Goal: Check status: Check status

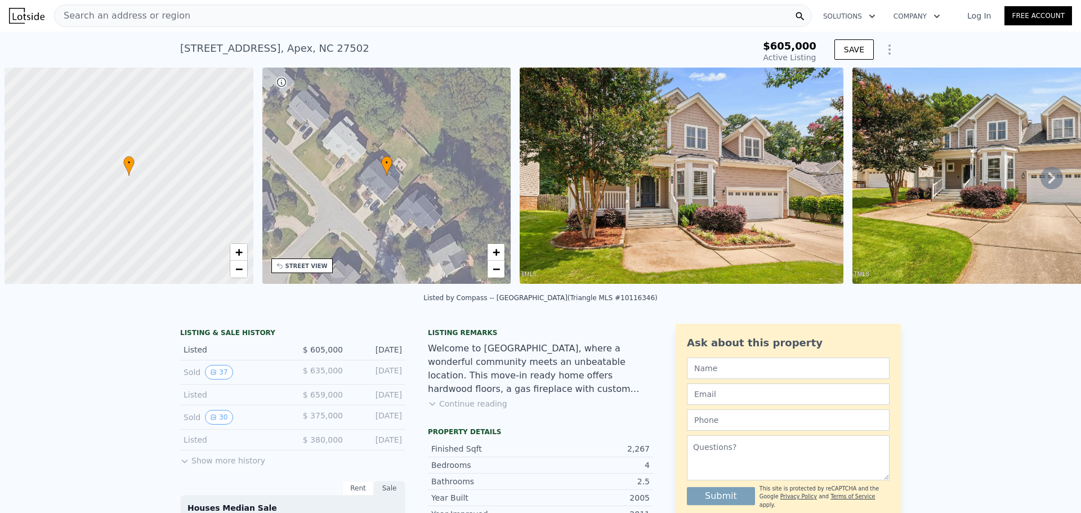
scroll to position [0, 5]
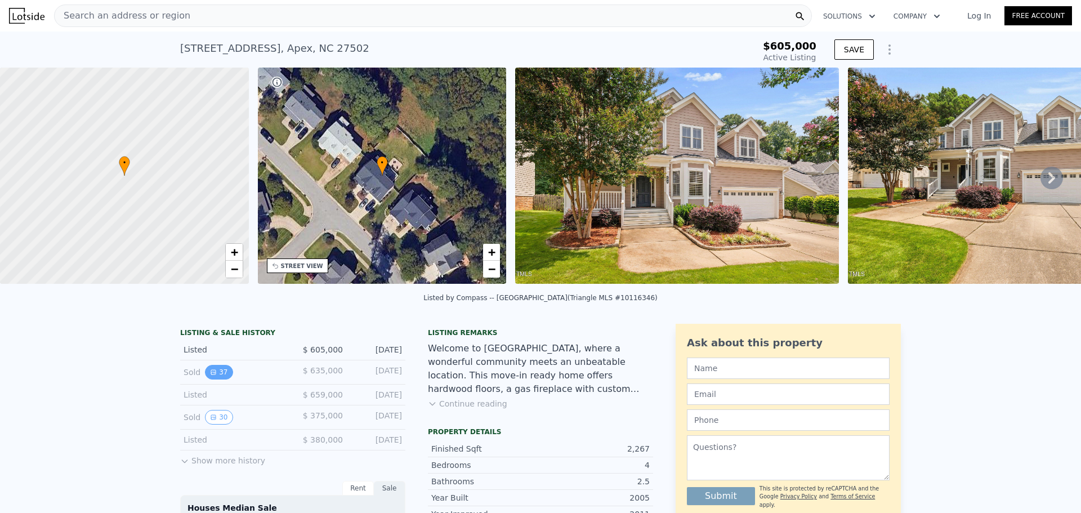
click at [215, 380] on button "37" at bounding box center [219, 372] width 28 height 15
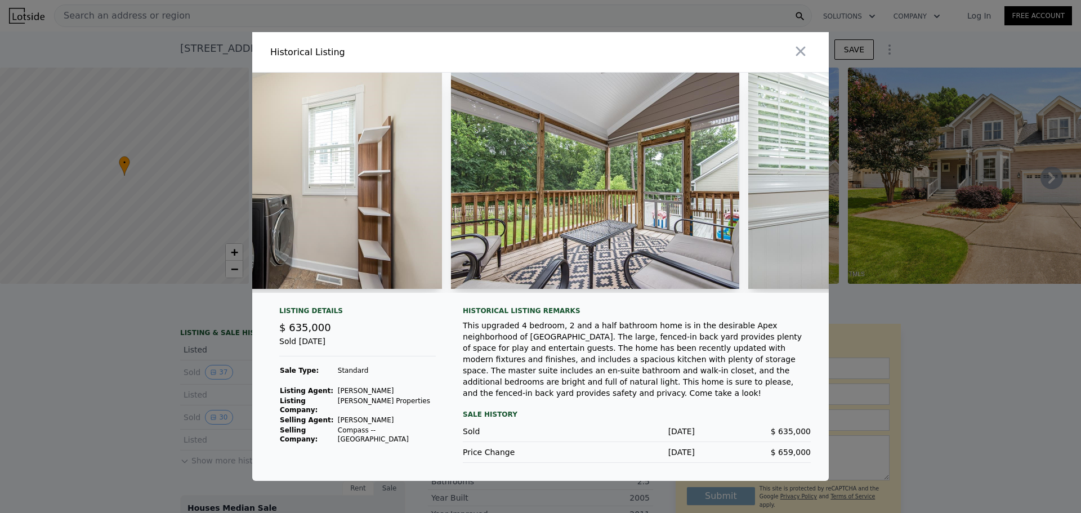
scroll to position [0, 9666]
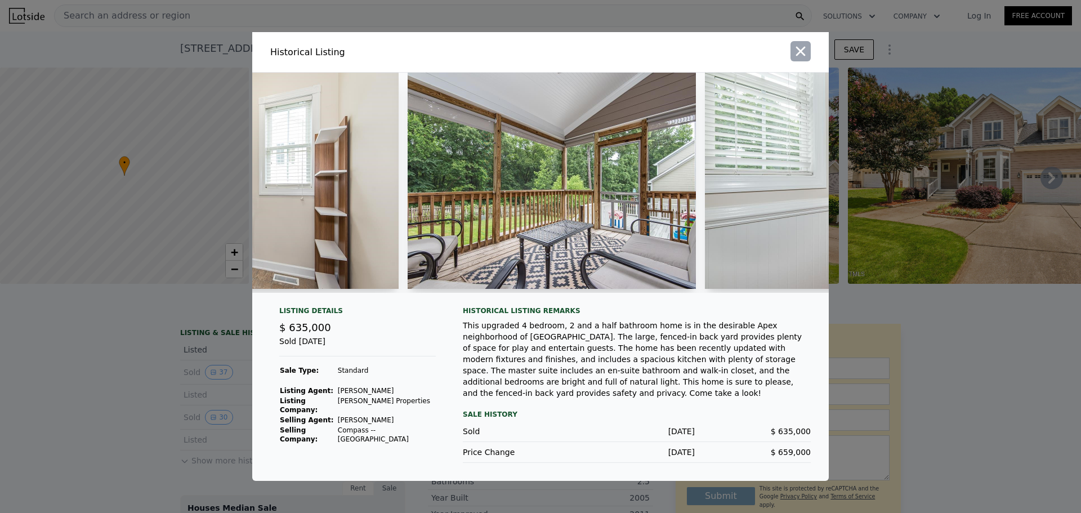
click at [806, 50] on icon "button" at bounding box center [801, 51] width 16 height 16
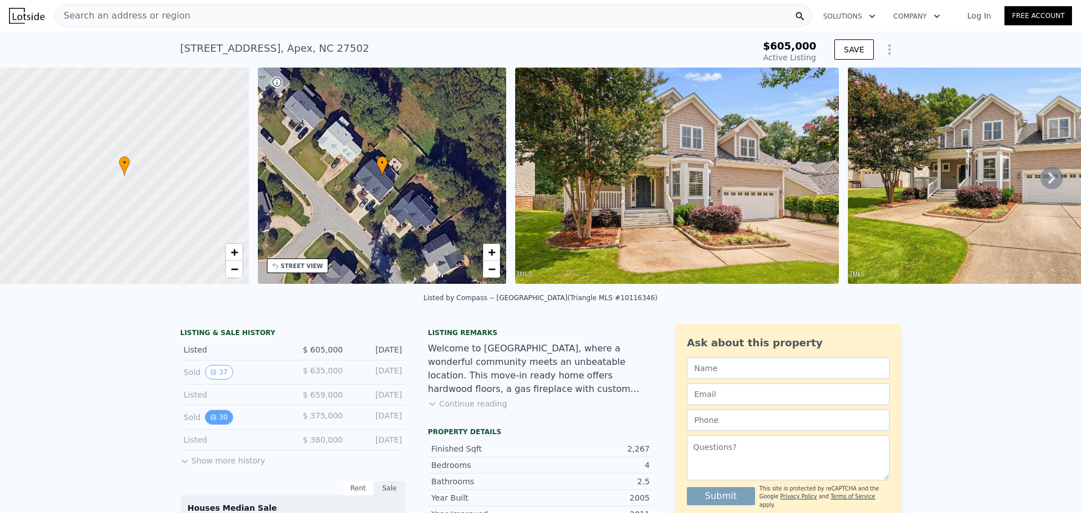
click at [205, 424] on button "30" at bounding box center [219, 417] width 28 height 15
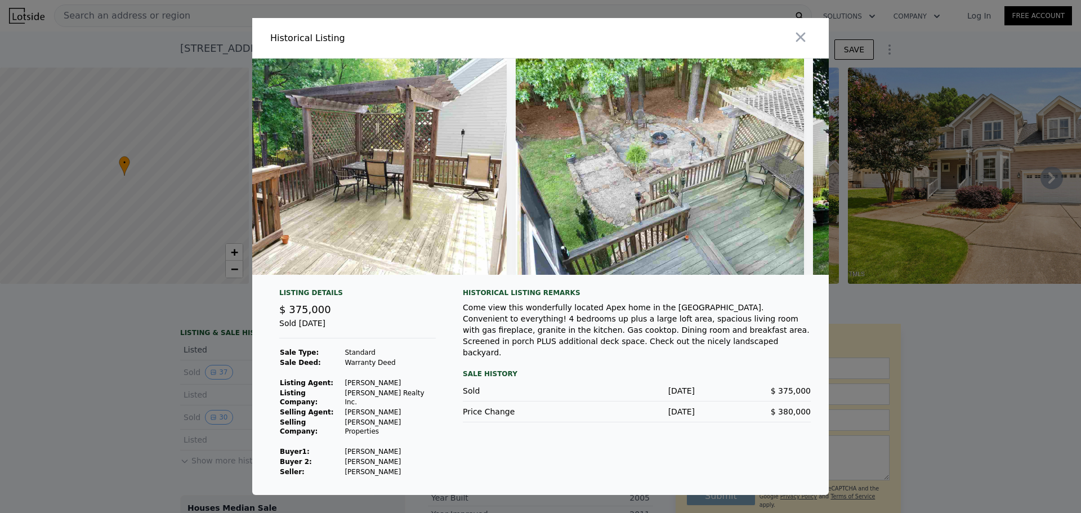
scroll to position [0, 6726]
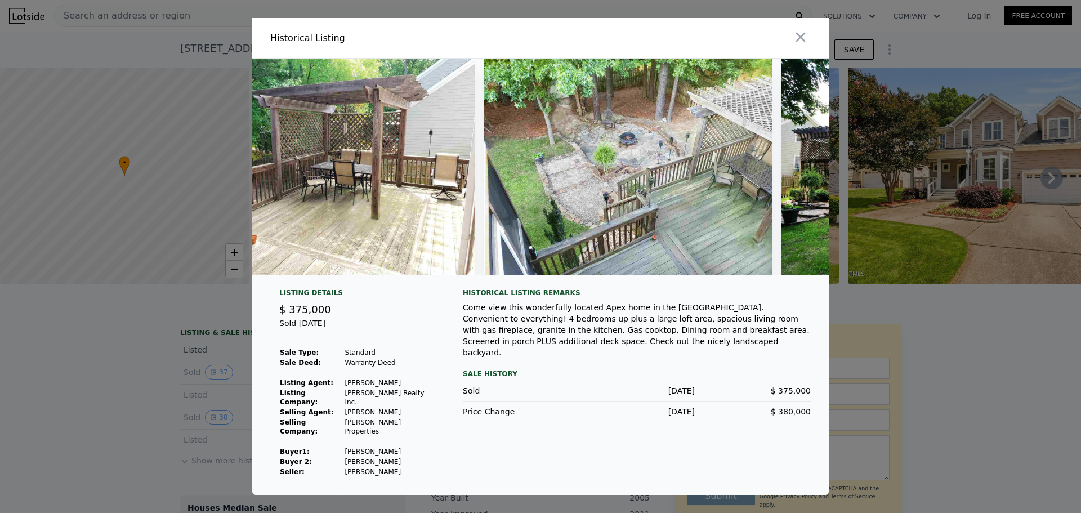
click at [1056, 277] on div at bounding box center [540, 256] width 1081 height 513
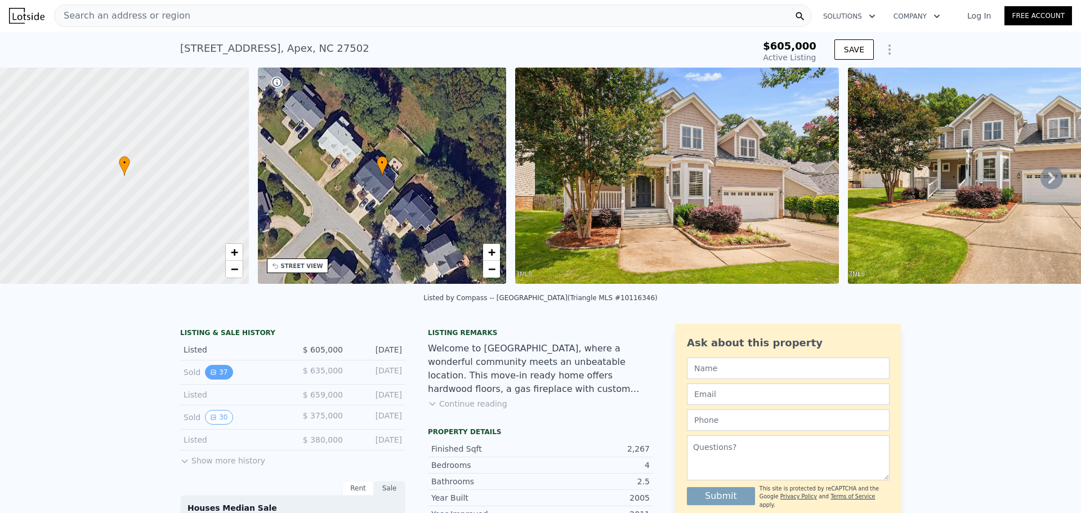
click at [211, 376] on icon "View historical data" at bounding box center [213, 372] width 7 height 7
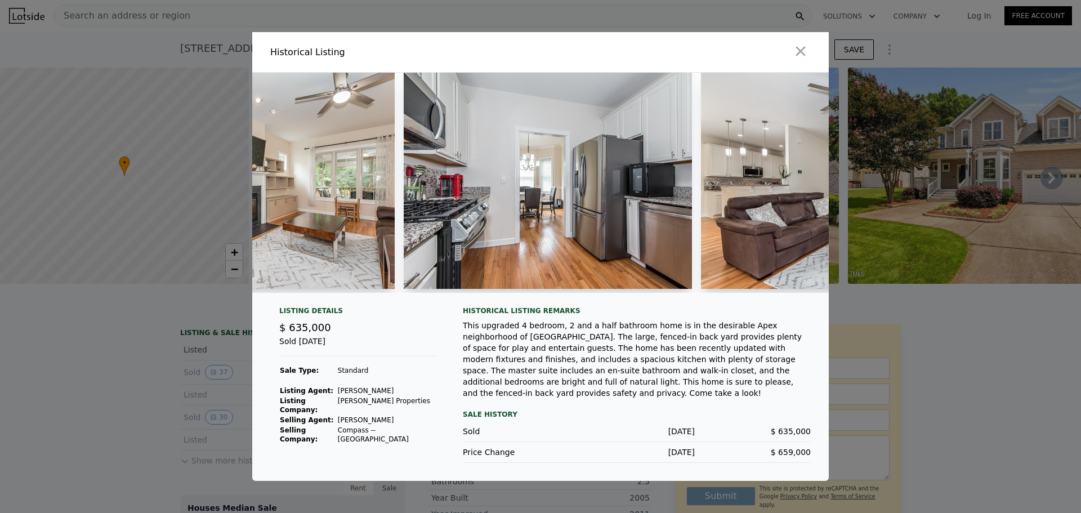
scroll to position [0, 1955]
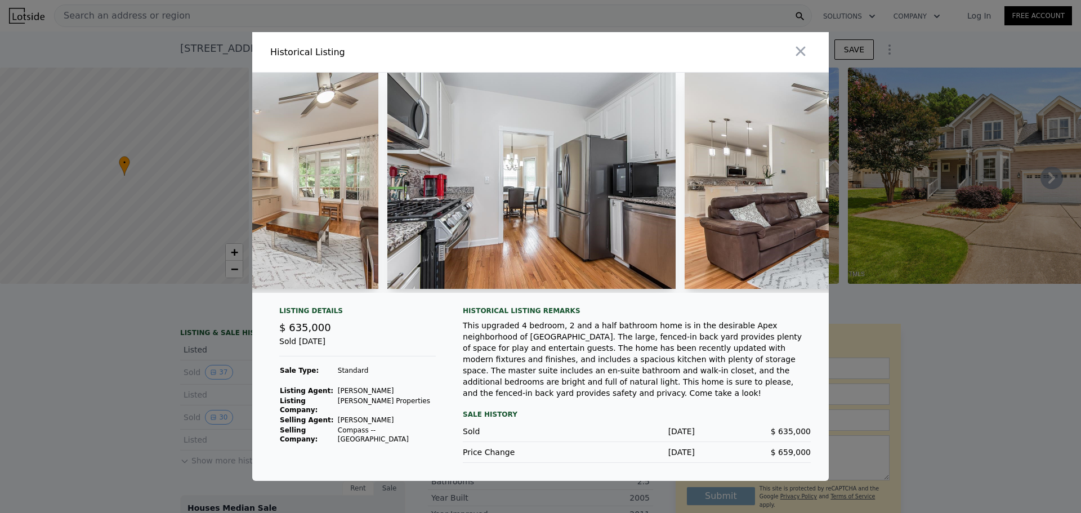
click at [1073, 270] on div at bounding box center [540, 256] width 1081 height 513
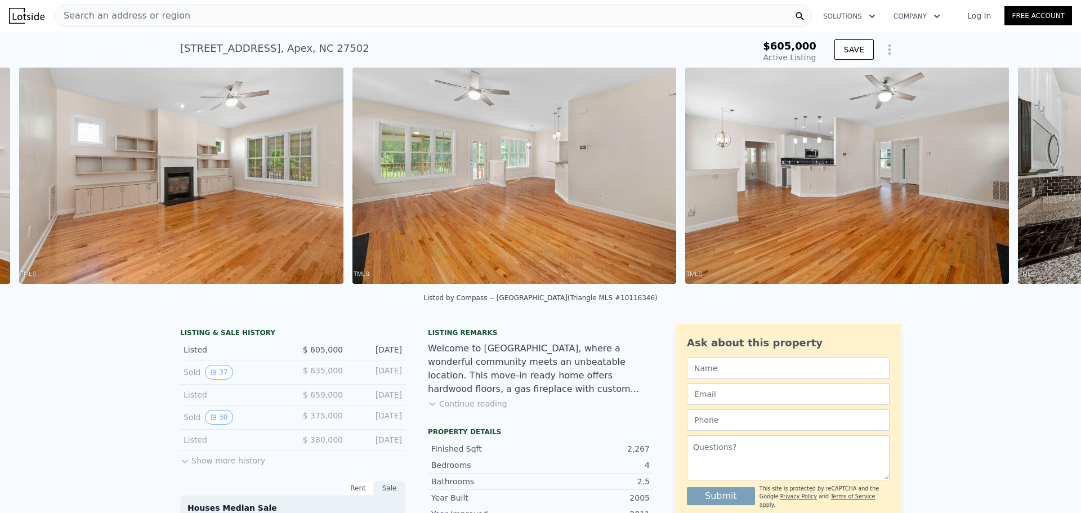
scroll to position [0, 2846]
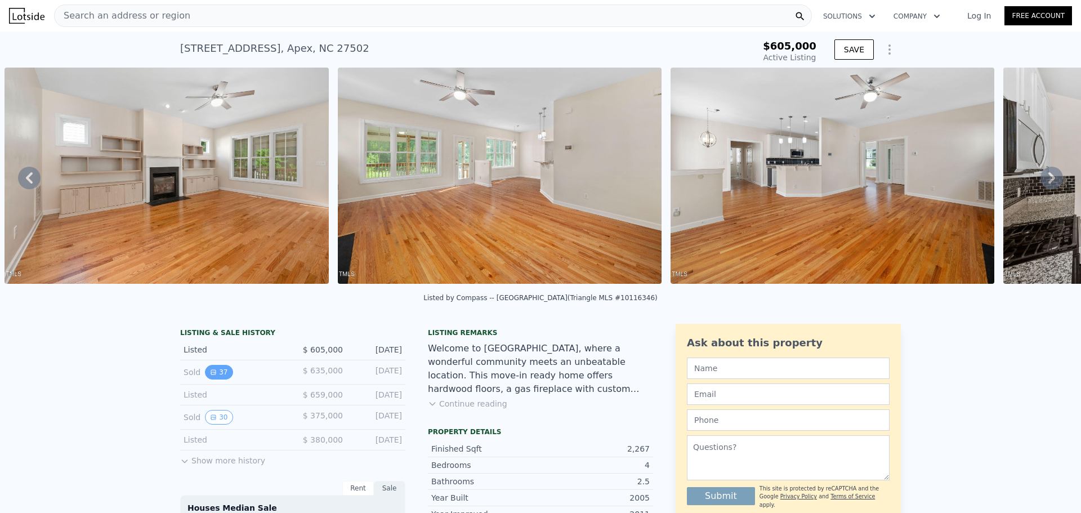
click at [205, 380] on button "37" at bounding box center [219, 372] width 28 height 15
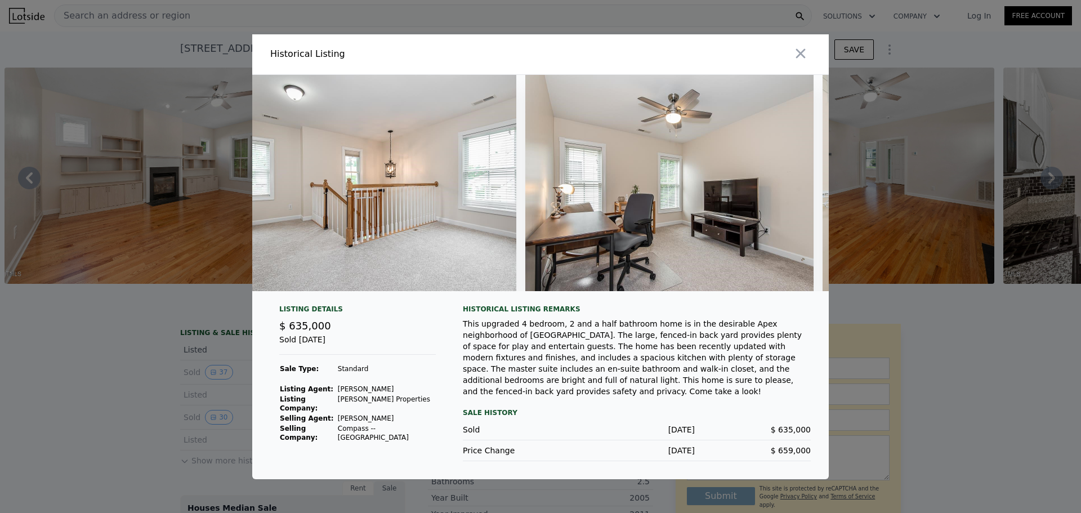
scroll to position [0, 5992]
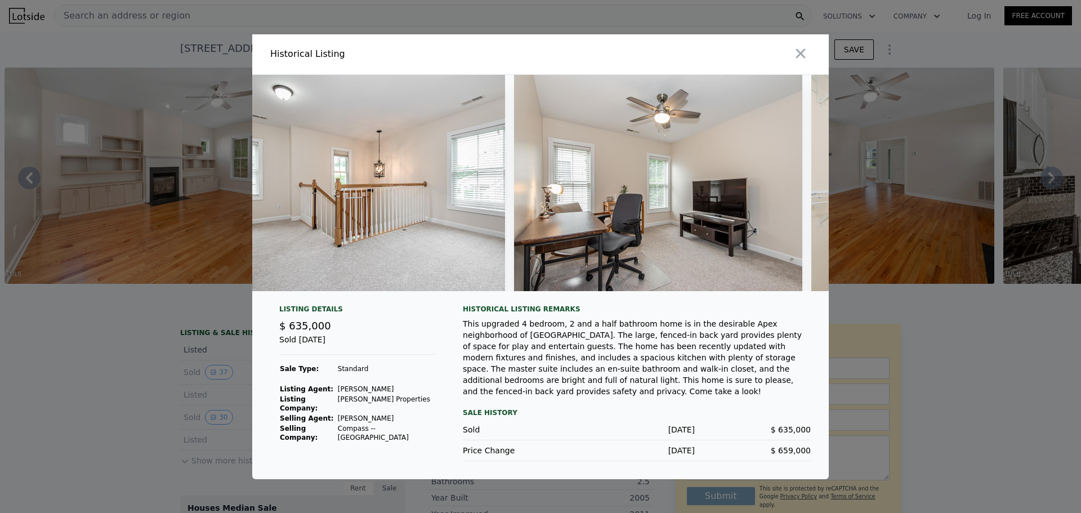
click at [1046, 270] on div at bounding box center [540, 256] width 1081 height 513
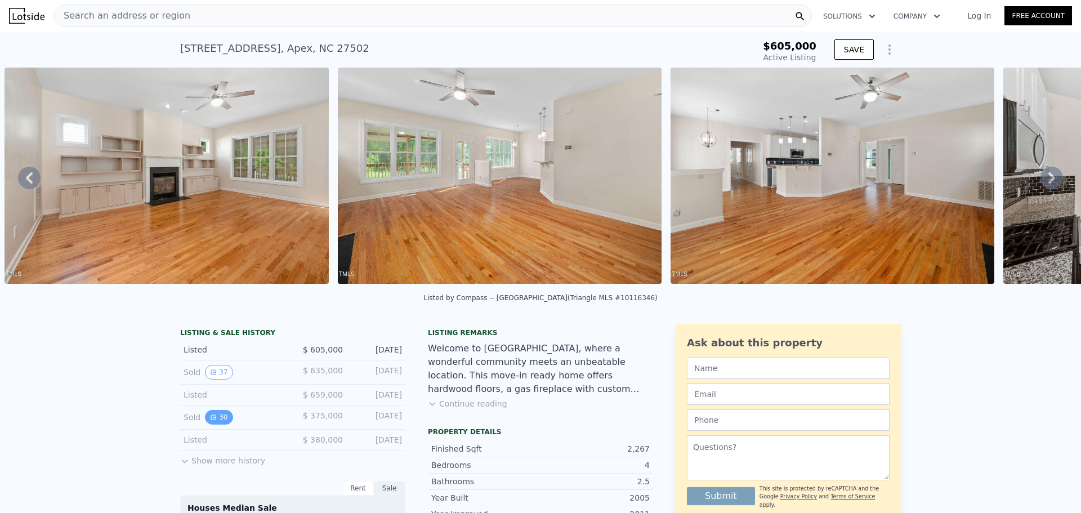
click at [216, 423] on button "30" at bounding box center [219, 417] width 28 height 15
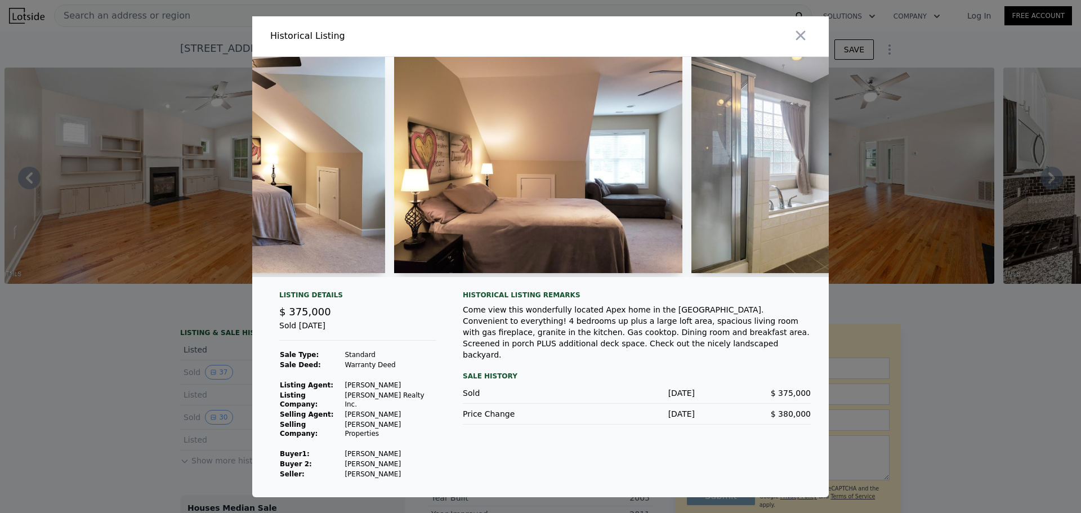
scroll to position [0, 4562]
